Goal: Information Seeking & Learning: Learn about a topic

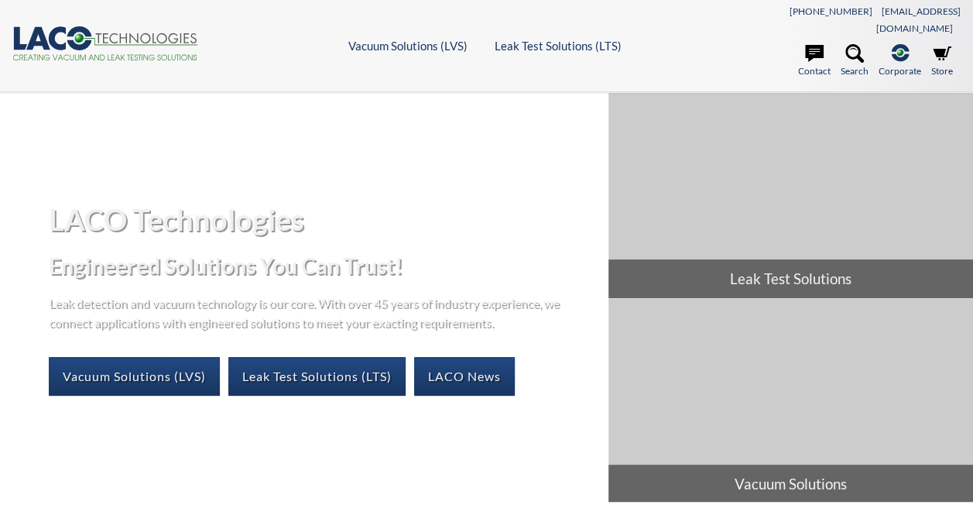
select select "Language Translate Widget"
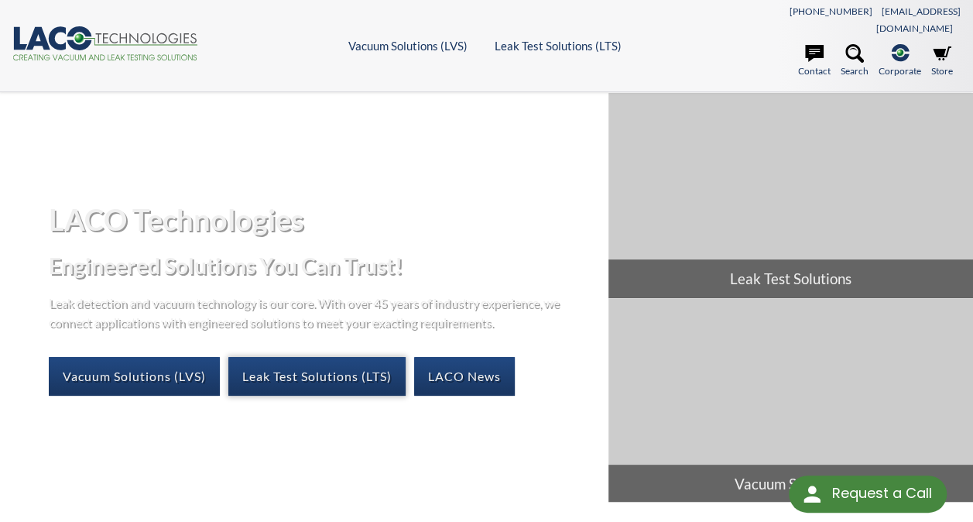
click at [344, 361] on link "Leak Test Solutions (LTS)" at bounding box center [316, 376] width 177 height 39
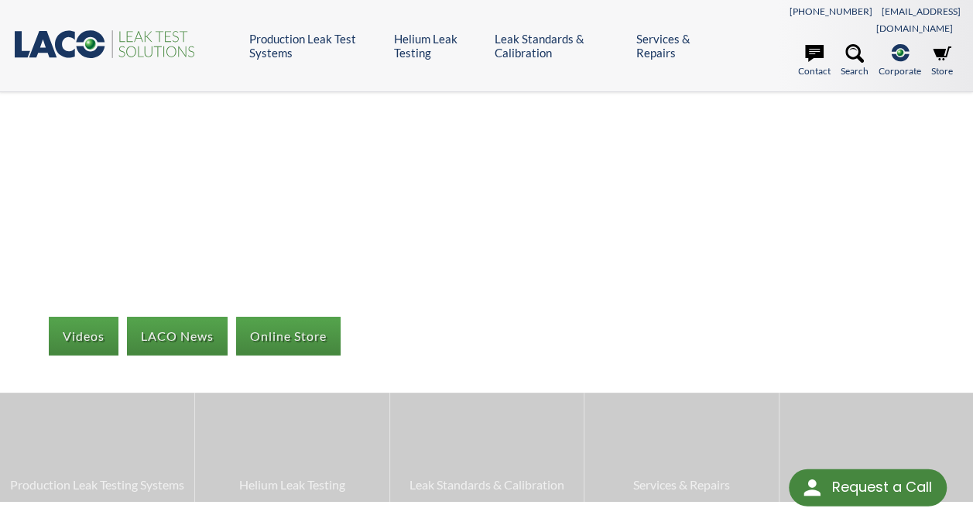
select select "Language Translate Widget"
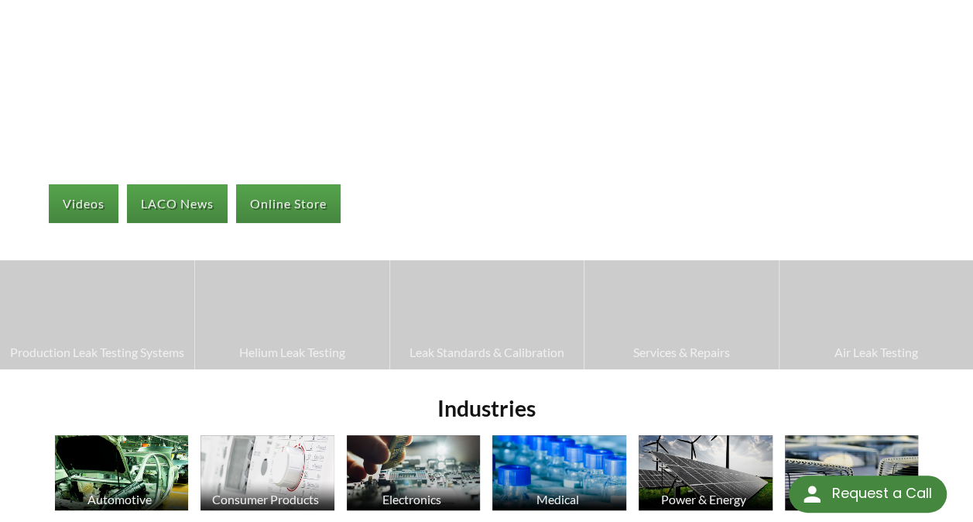
scroll to position [286, 0]
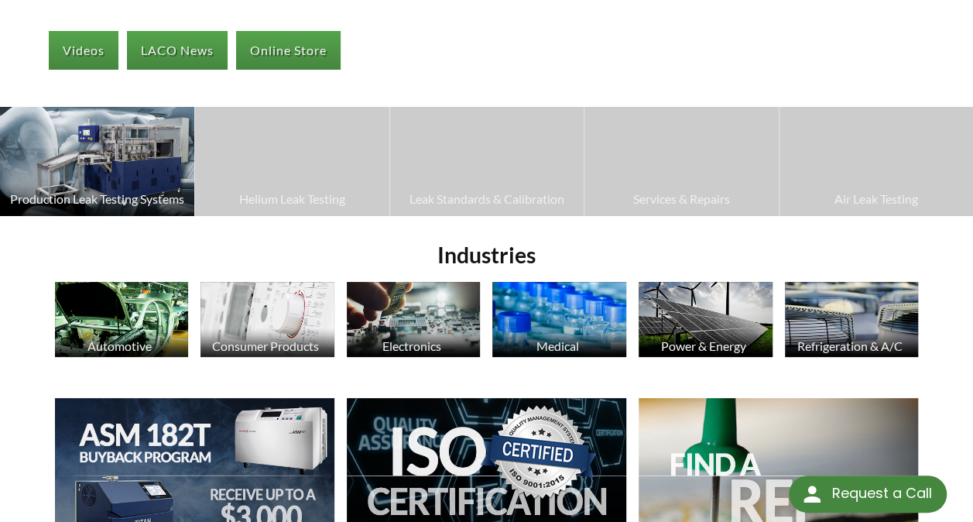
click at [140, 139] on img at bounding box center [97, 161] width 194 height 109
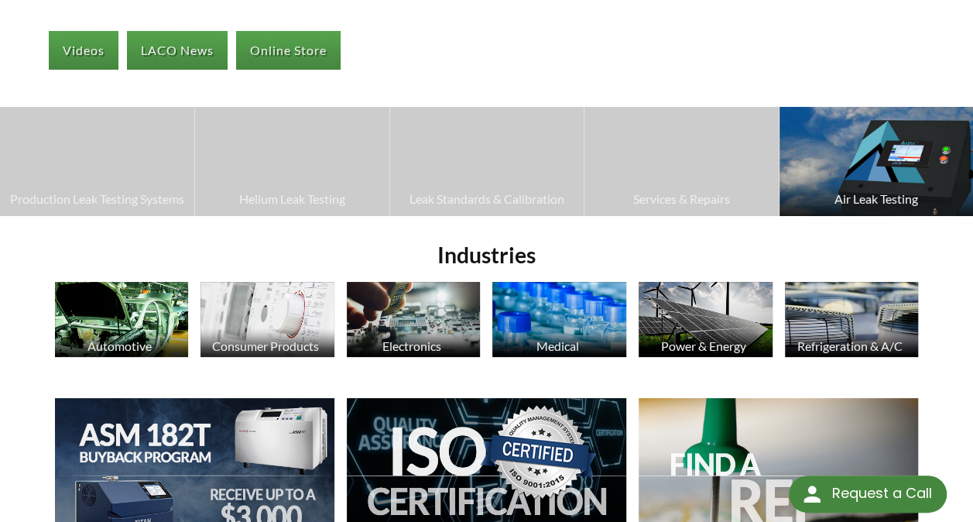
click at [878, 167] on img at bounding box center [875, 161] width 193 height 109
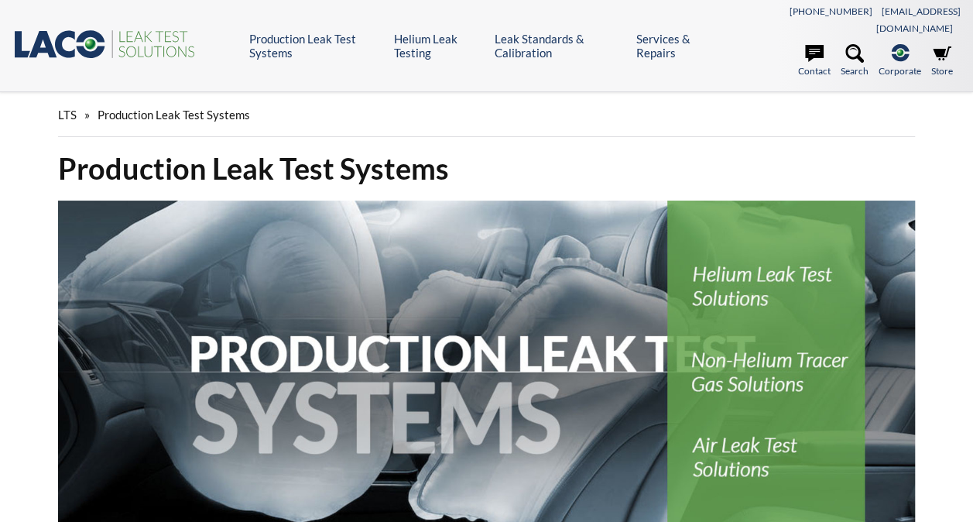
select select "Language Translate Widget"
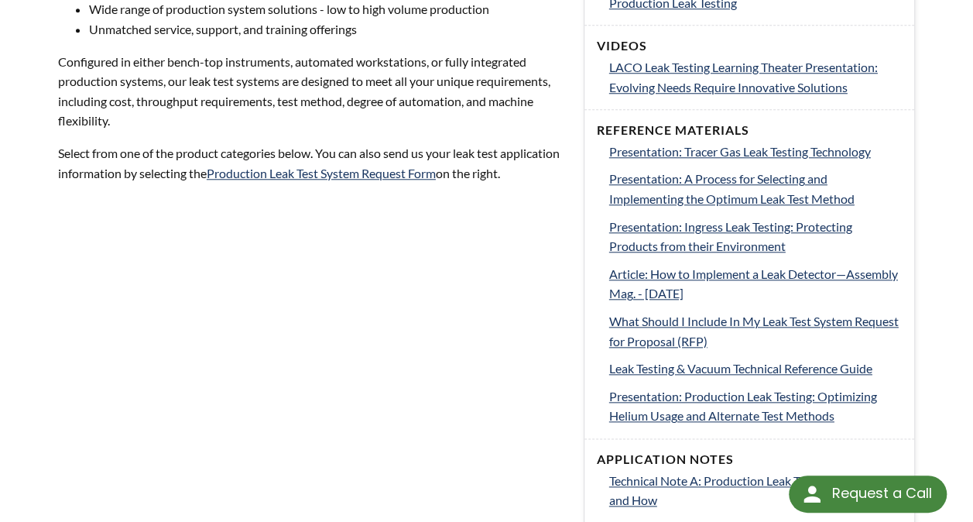
scroll to position [368, 0]
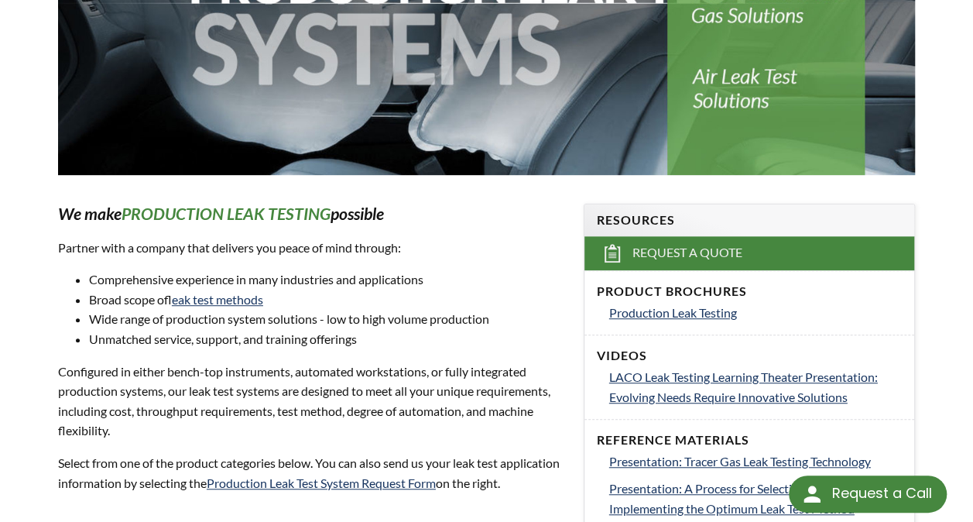
click at [763, 79] on img at bounding box center [486, 3] width 857 height 343
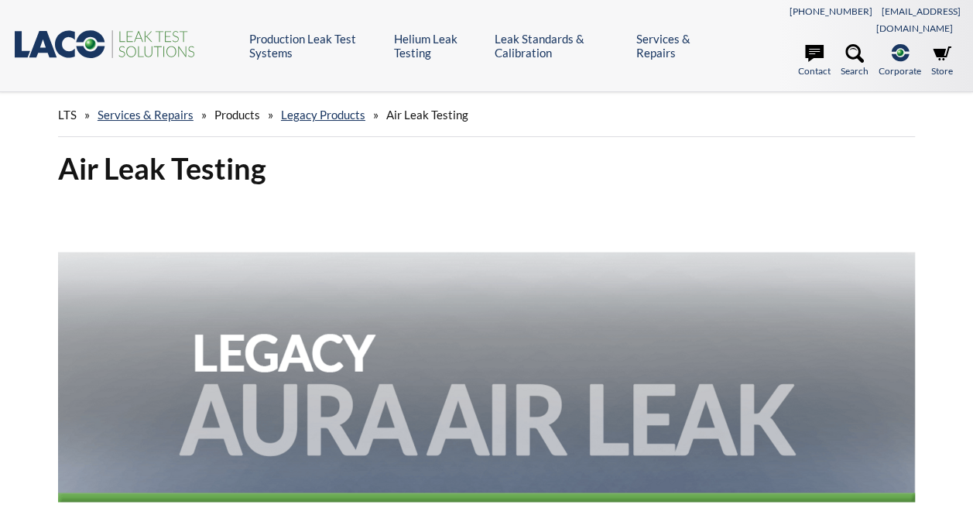
select select "Language Translate Widget"
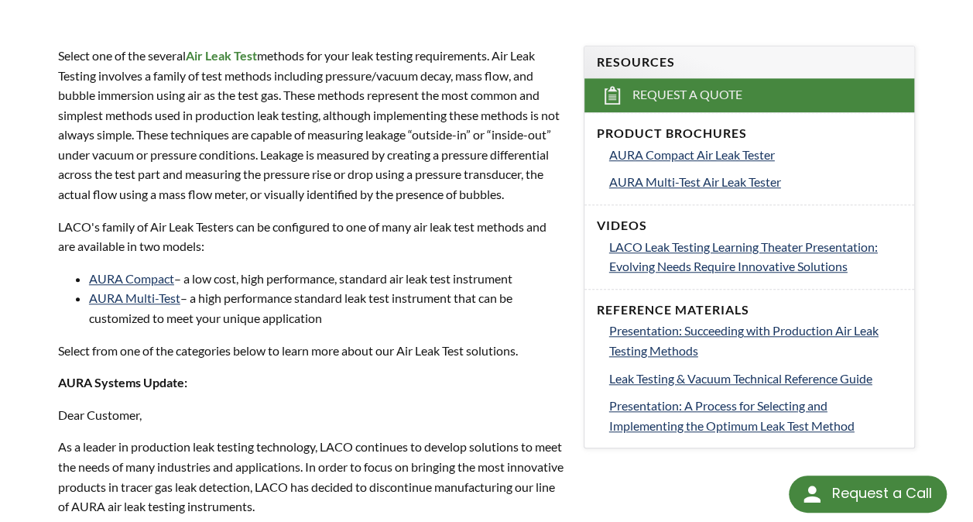
scroll to position [542, 0]
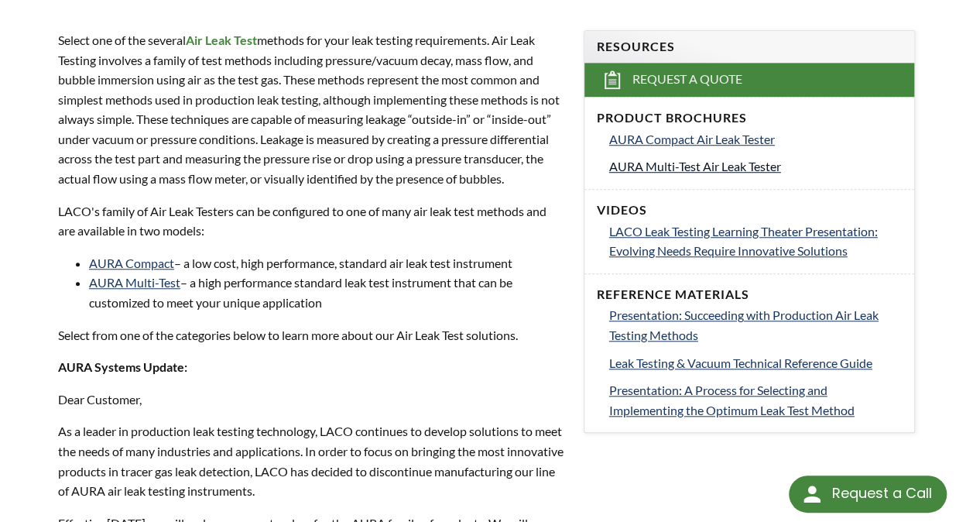
click at [714, 159] on span "AURA Multi-Test Air Leak Tester" at bounding box center [695, 166] width 172 height 15
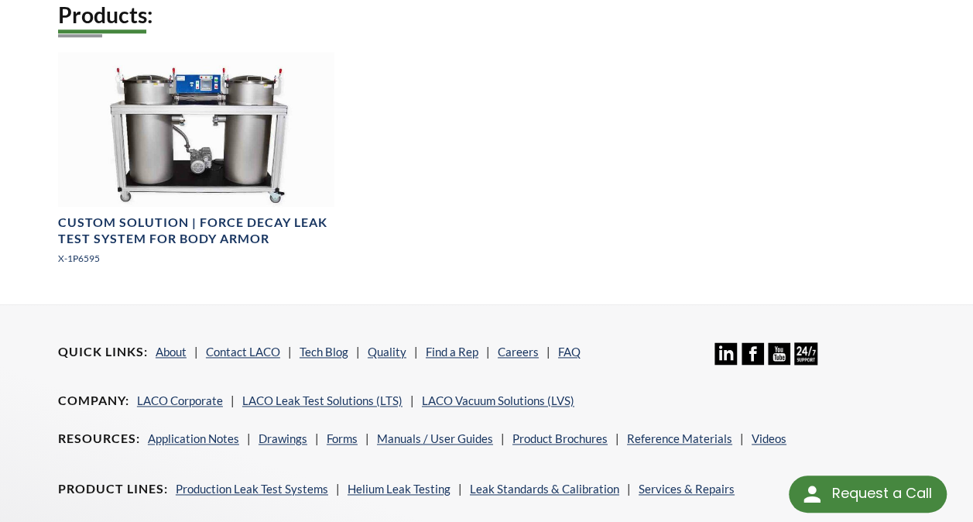
scroll to position [584, 0]
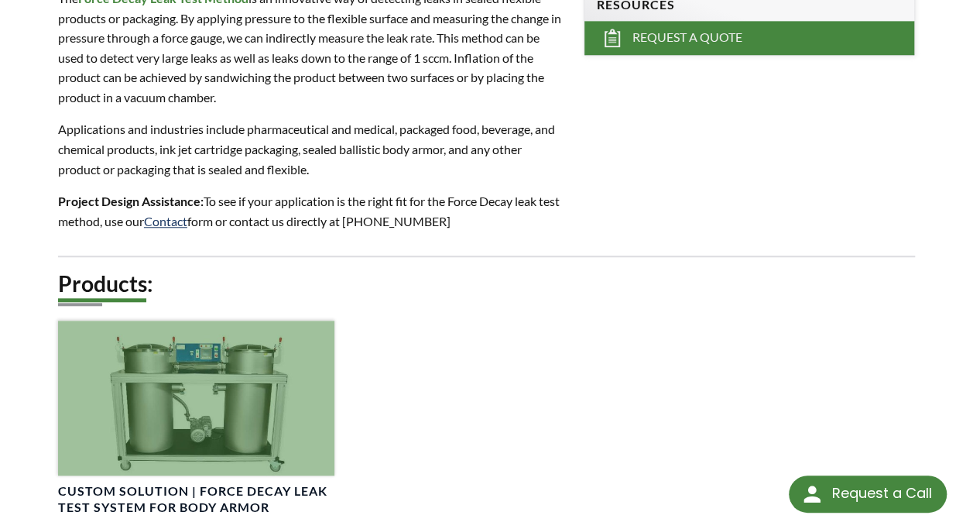
click at [241, 368] on div at bounding box center [196, 397] width 276 height 155
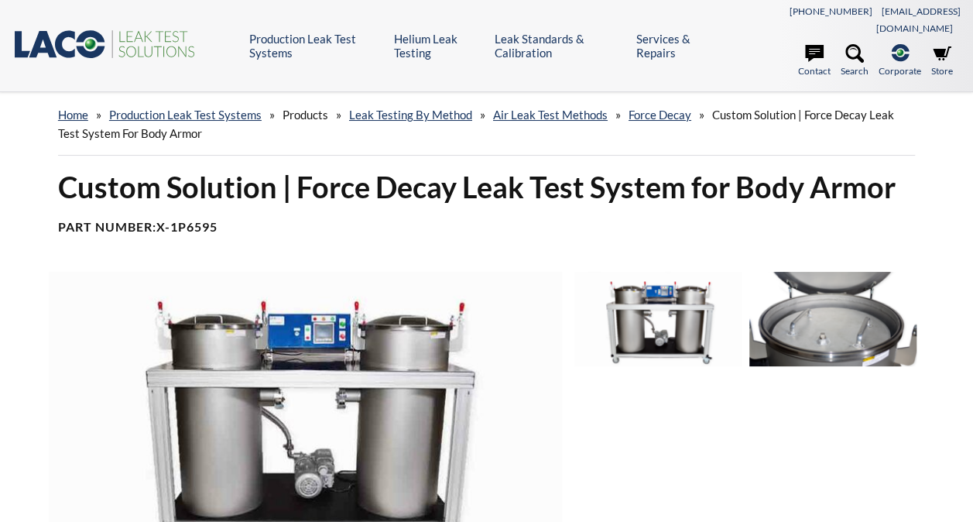
select select "Language Translate Widget"
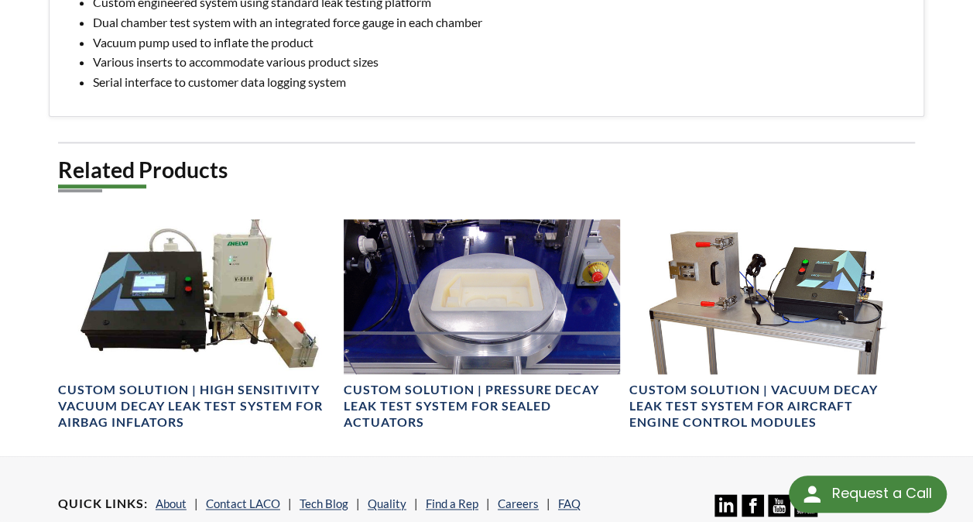
scroll to position [929, 0]
